Goal: Task Accomplishment & Management: Complete application form

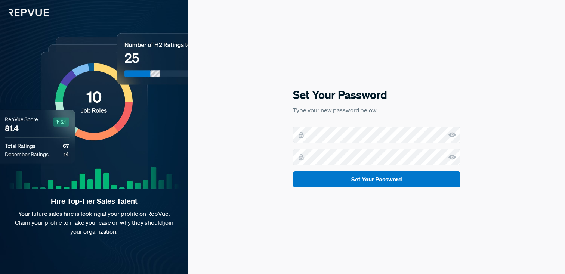
click at [451, 134] on use at bounding box center [452, 134] width 7 height 5
click at [453, 160] on icon at bounding box center [452, 157] width 7 height 7
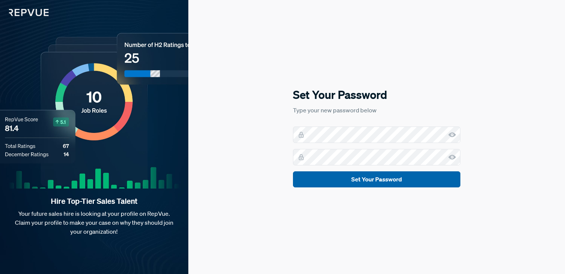
click at [428, 180] on button "Set Your Password" at bounding box center [376, 180] width 167 height 16
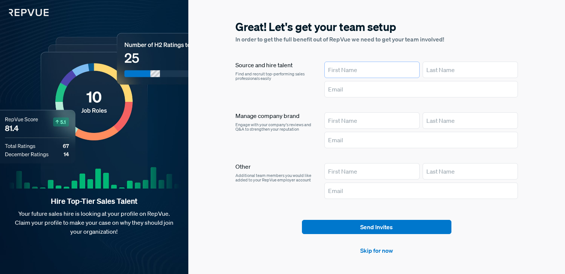
click at [344, 71] on input "text" at bounding box center [371, 70] width 95 height 16
type input "A"
type input "Alyssa"
type input "[PERSON_NAME]"
type input "[EMAIL_ADDRESS][DOMAIN_NAME]"
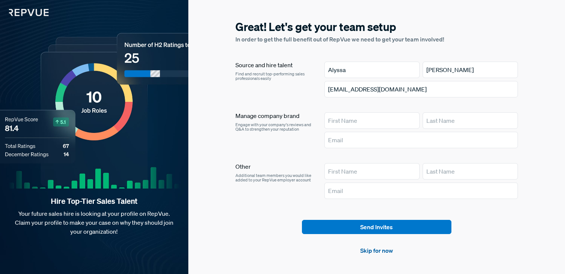
click at [376, 247] on link "Skip for now" at bounding box center [376, 250] width 33 height 9
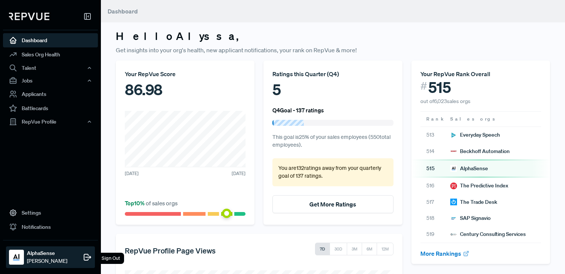
click at [44, 249] on div "AlphaSense [PERSON_NAME] Sign Out" at bounding box center [50, 258] width 89 height 22
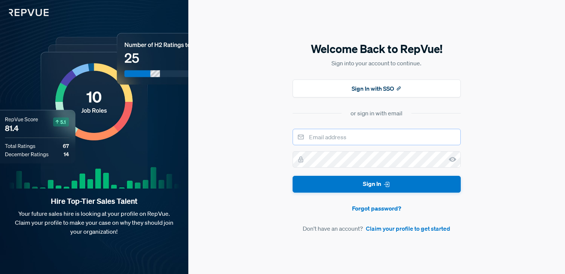
type input "[EMAIL_ADDRESS][DOMAIN_NAME]"
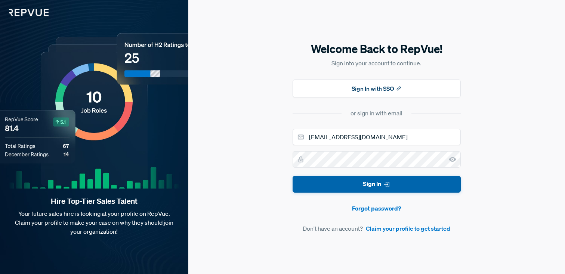
click at [386, 184] on use "submit" at bounding box center [386, 184] width 5 height 5
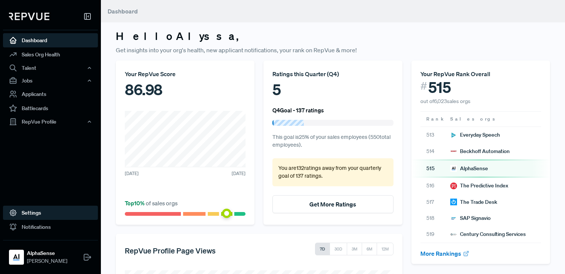
click at [45, 209] on link "Settings" at bounding box center [50, 213] width 95 height 14
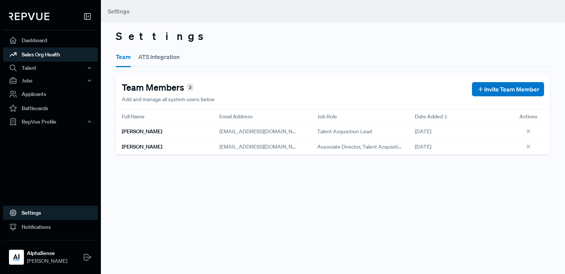
click at [54, 51] on link "Sales Org Health" at bounding box center [50, 54] width 95 height 14
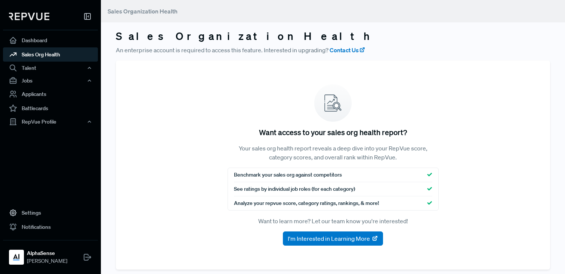
scroll to position [7, 0]
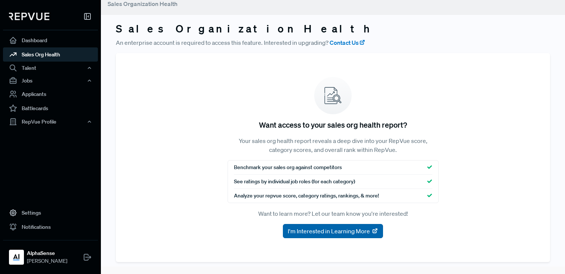
click at [342, 234] on span "I'm Interested in Learning More" at bounding box center [329, 231] width 82 height 9
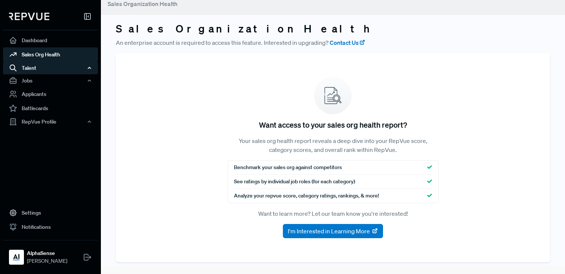
click at [71, 69] on div "Talent" at bounding box center [50, 68] width 95 height 13
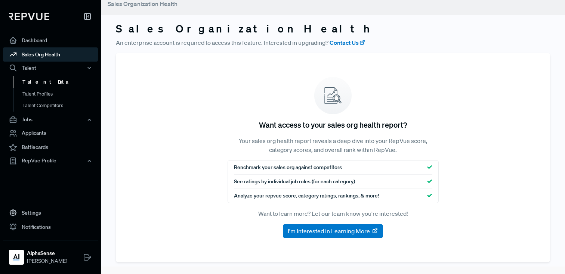
click at [59, 84] on link "Talent Data" at bounding box center [60, 82] width 95 height 12
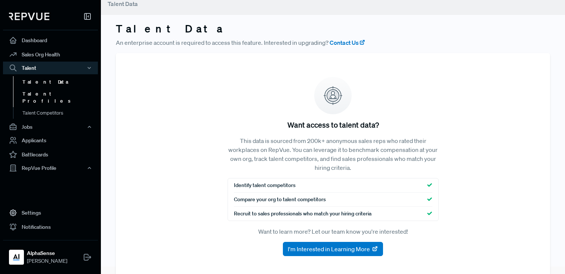
click at [59, 90] on link "Talent Profiles" at bounding box center [60, 97] width 95 height 19
click at [58, 97] on link "Talent Profiles" at bounding box center [60, 97] width 95 height 19
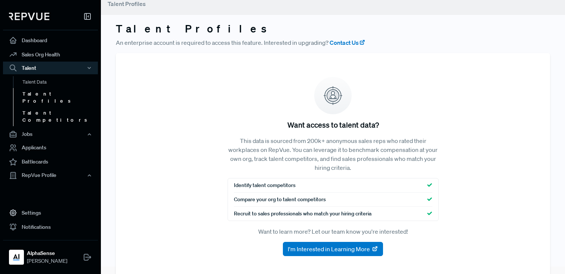
click at [59, 107] on link "Talent Competitors" at bounding box center [60, 116] width 95 height 19
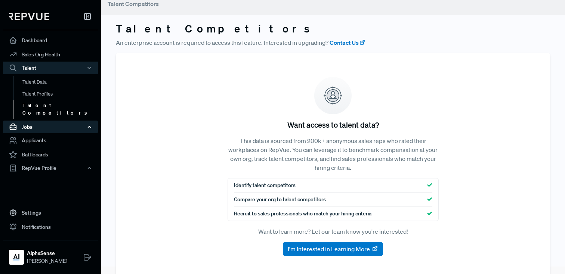
click at [56, 121] on div "Jobs" at bounding box center [50, 127] width 95 height 13
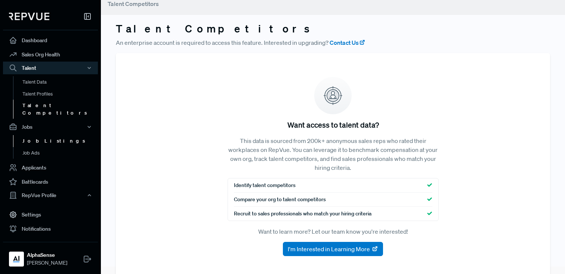
click at [52, 135] on link "Job Listings" at bounding box center [60, 141] width 95 height 12
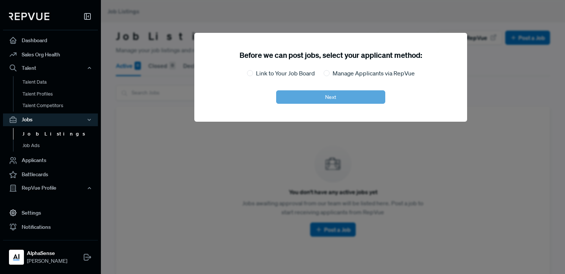
click at [269, 75] on label "Link to Your Job Board" at bounding box center [285, 73] width 59 height 9
click at [253, 75] on input "Link to Your Job Board" at bounding box center [250, 73] width 6 height 6
radio input "true"
click at [349, 100] on button "Next" at bounding box center [330, 96] width 109 height 13
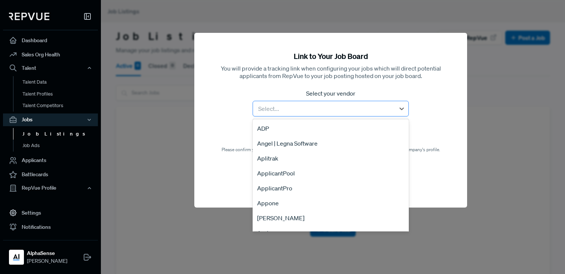
click at [335, 111] on div at bounding box center [324, 109] width 135 height 10
type input "b"
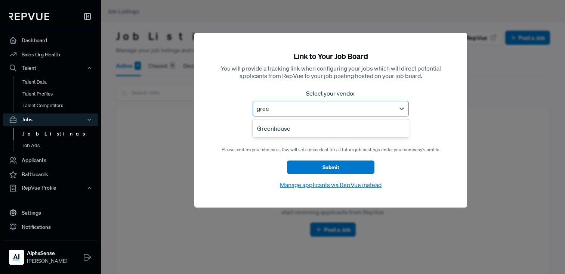
type input "green"
click at [322, 129] on div "Greenhouse" at bounding box center [331, 128] width 156 height 15
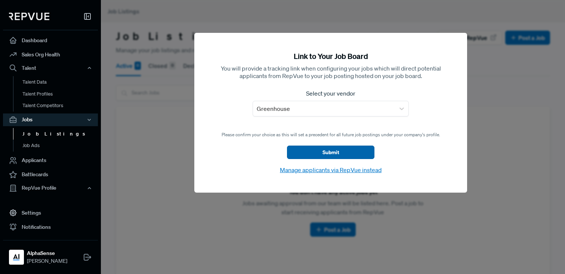
click at [328, 152] on button "Submit" at bounding box center [330, 152] width 87 height 13
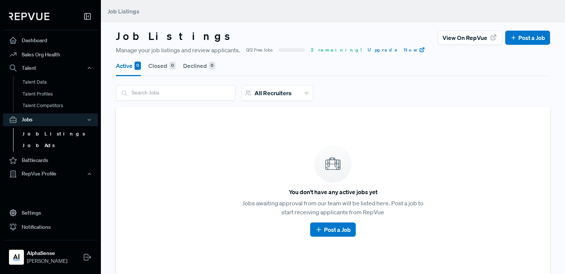
click at [46, 142] on link "Job Ads" at bounding box center [60, 146] width 95 height 12
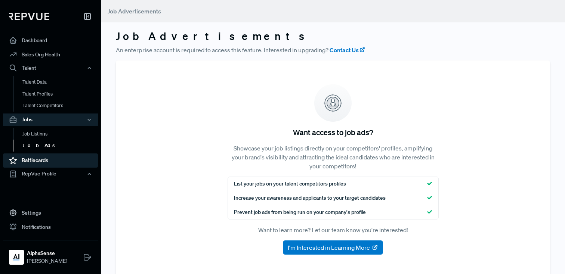
click at [43, 161] on link "Battlecards" at bounding box center [50, 161] width 95 height 14
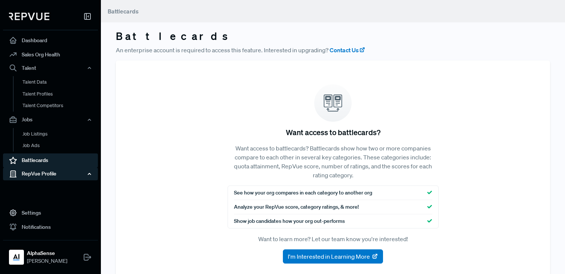
click at [48, 176] on div "RepVue Profile" at bounding box center [50, 174] width 95 height 13
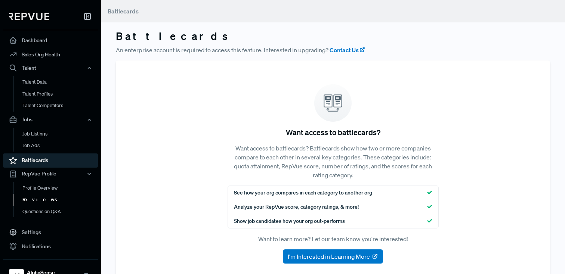
click at [46, 204] on link "Reviews" at bounding box center [60, 200] width 95 height 12
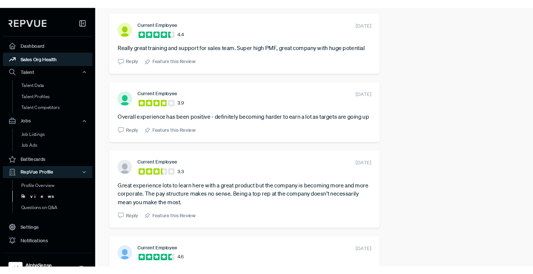
scroll to position [468, 0]
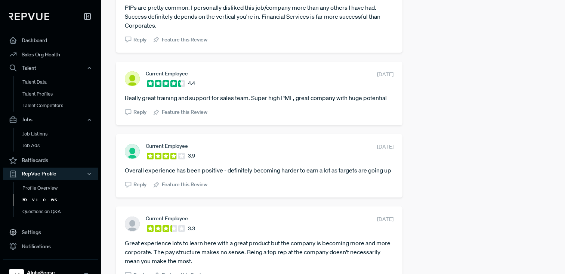
click at [87, 15] on icon at bounding box center [87, 16] width 9 height 9
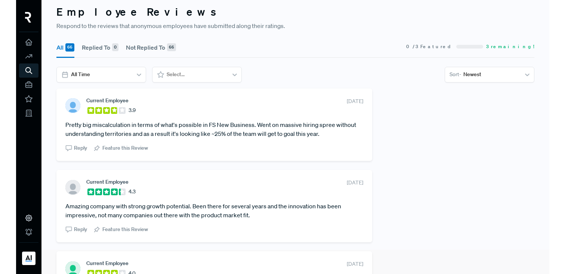
scroll to position [0, 0]
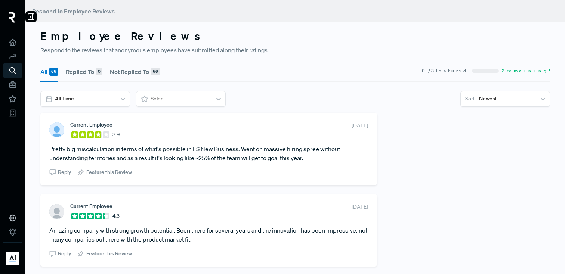
click at [13, 13] on img at bounding box center [12, 17] width 6 height 11
click at [12, 15] on img at bounding box center [12, 17] width 6 height 11
click at [16, 265] on div at bounding box center [12, 258] width 13 height 13
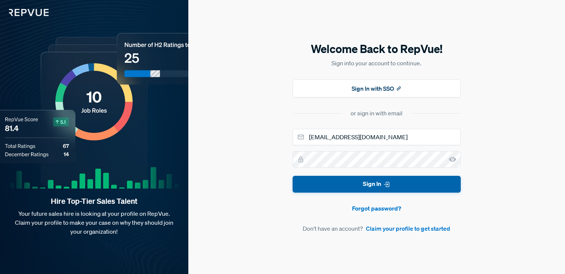
click at [395, 189] on button "Sign In" at bounding box center [377, 184] width 168 height 17
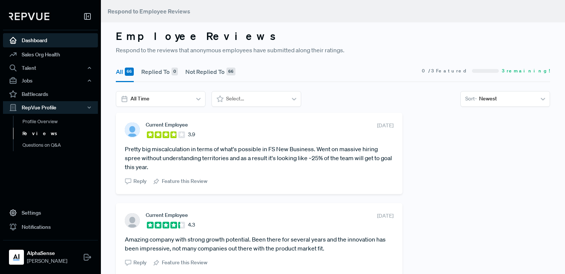
click at [58, 40] on link "Dashboard" at bounding box center [50, 40] width 95 height 14
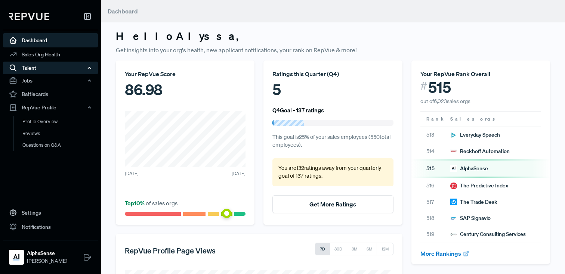
click at [45, 67] on div "Talent" at bounding box center [50, 68] width 95 height 13
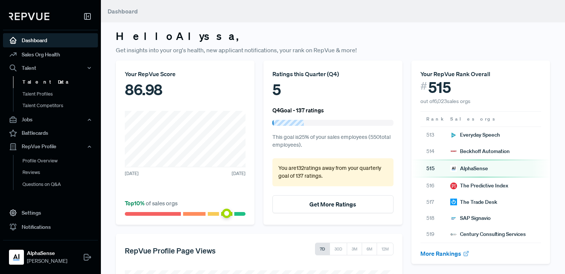
click at [45, 82] on link "Talent Data" at bounding box center [60, 82] width 95 height 12
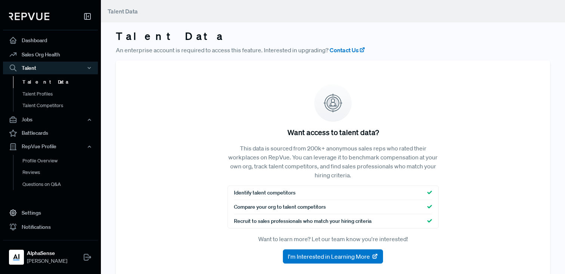
scroll to position [25, 0]
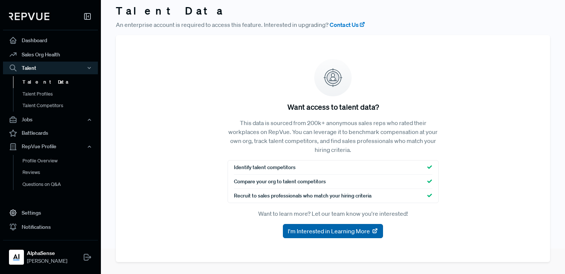
click at [333, 232] on span "I'm Interested in Learning More" at bounding box center [329, 231] width 82 height 9
